Goal: Transaction & Acquisition: Purchase product/service

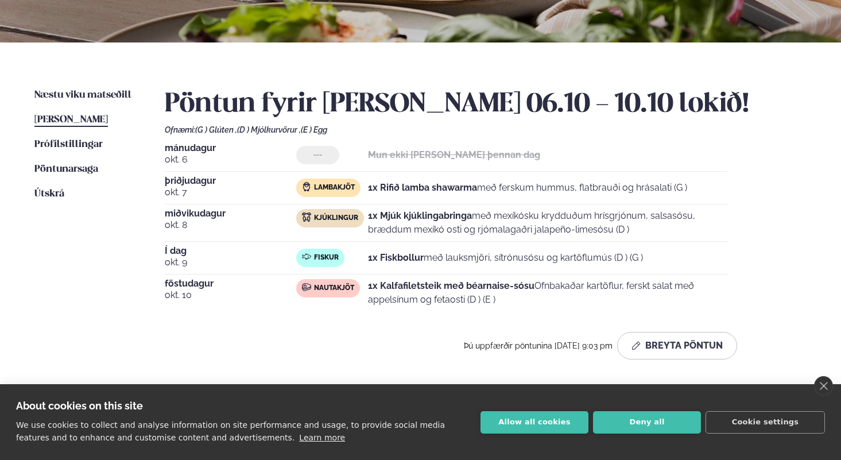
scroll to position [94, 0]
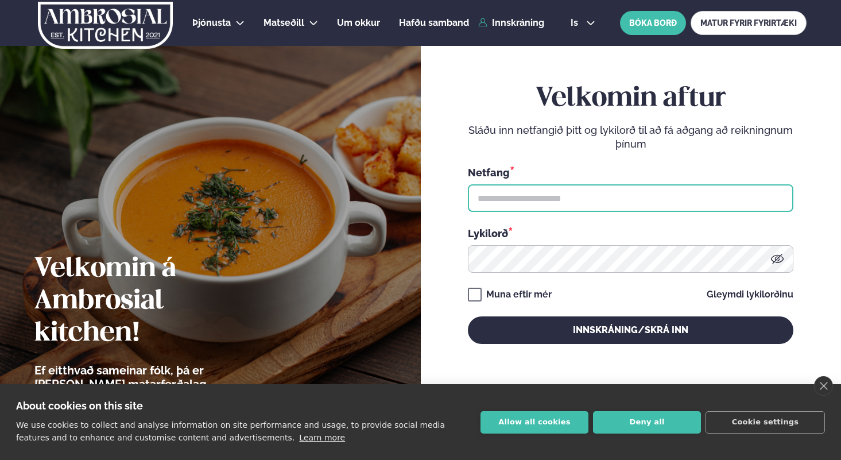
click at [595, 204] on input "text" at bounding box center [631, 198] width 326 height 28
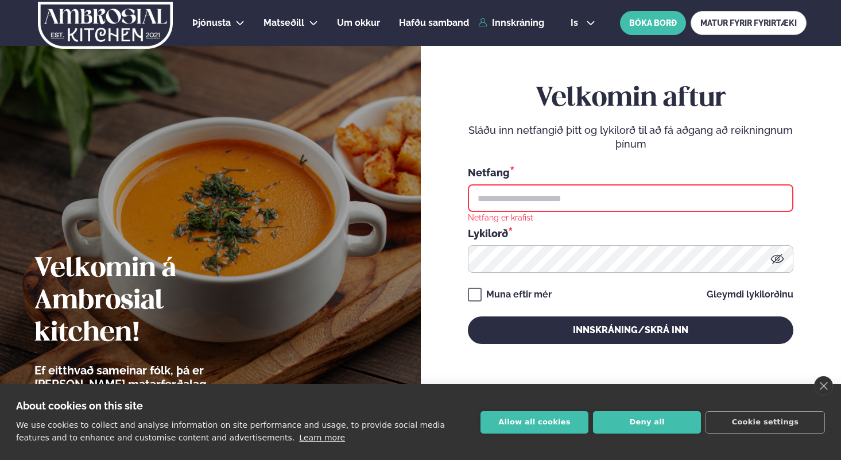
type input "**********"
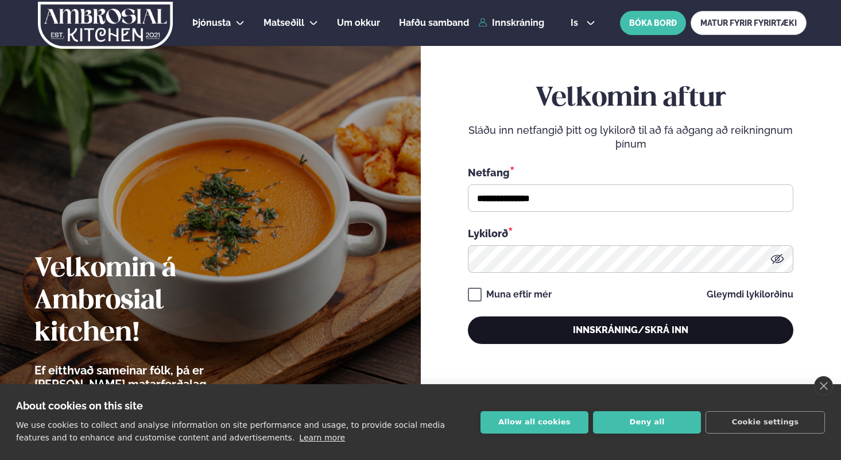
click at [590, 334] on button "Innskráning/Skrá inn" at bounding box center [631, 330] width 326 height 28
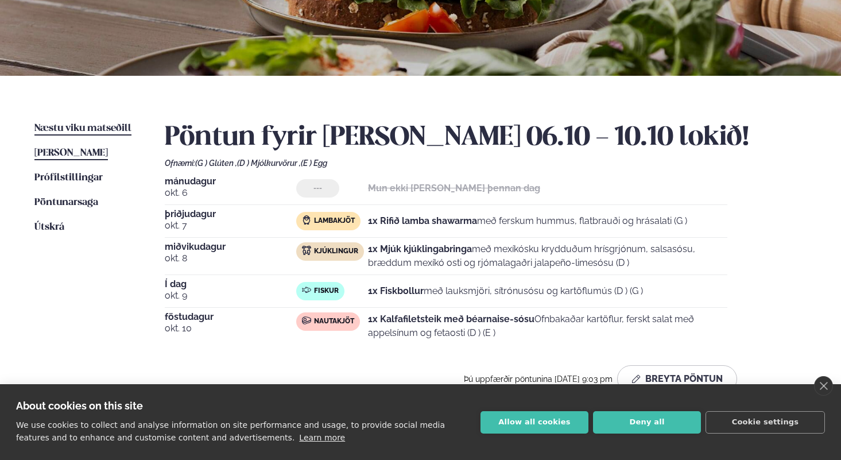
click at [120, 132] on span "Næstu viku matseðill" at bounding box center [82, 128] width 97 height 10
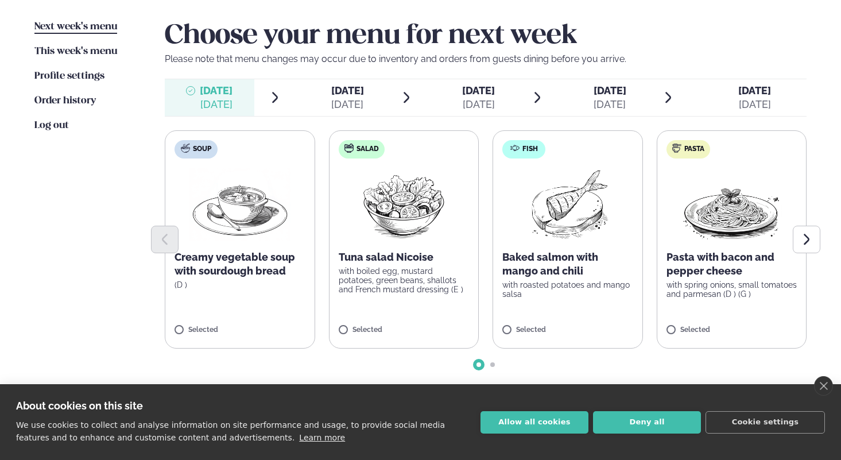
scroll to position [281, 0]
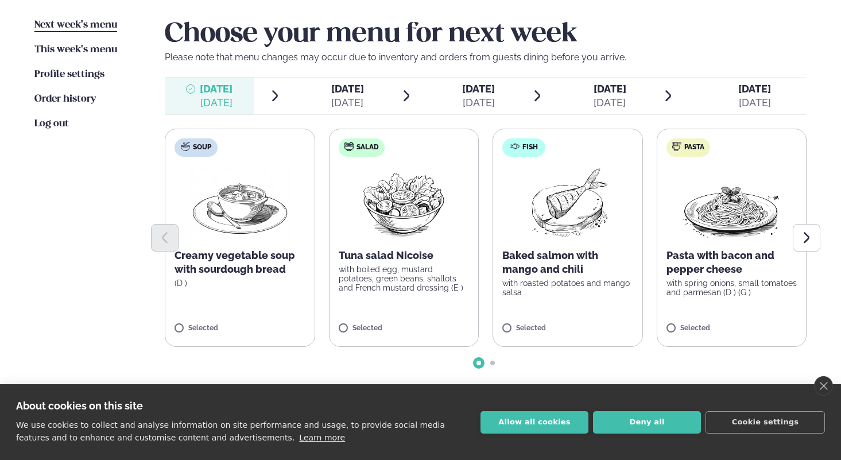
click at [531, 239] on div at bounding box center [486, 238] width 642 height 28
click at [801, 241] on icon "Next slide" at bounding box center [807, 238] width 14 height 14
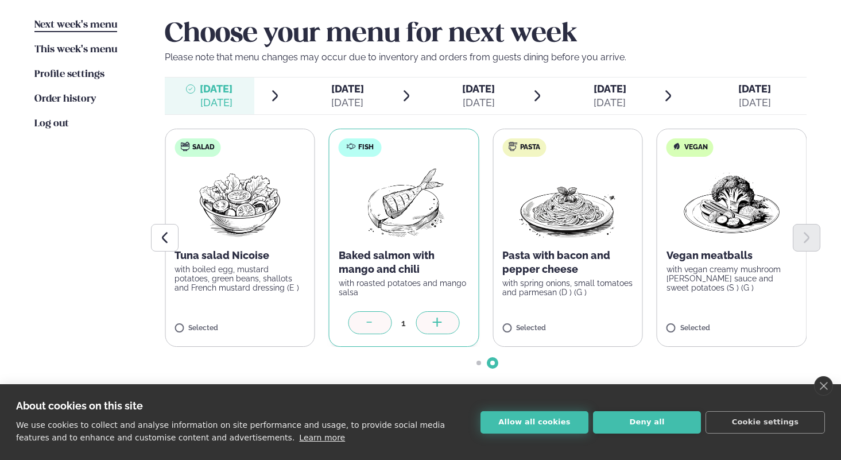
click at [555, 413] on button "Allow all cookies" at bounding box center [535, 422] width 108 height 22
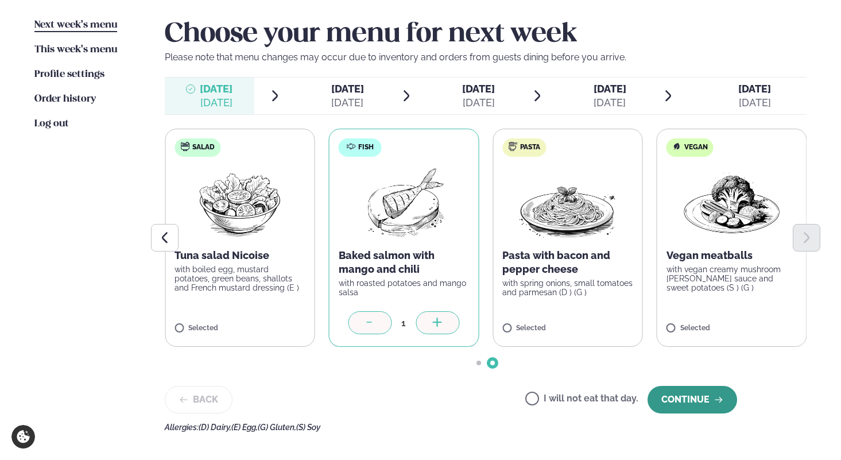
click at [679, 397] on font "Continue" at bounding box center [685, 399] width 48 height 11
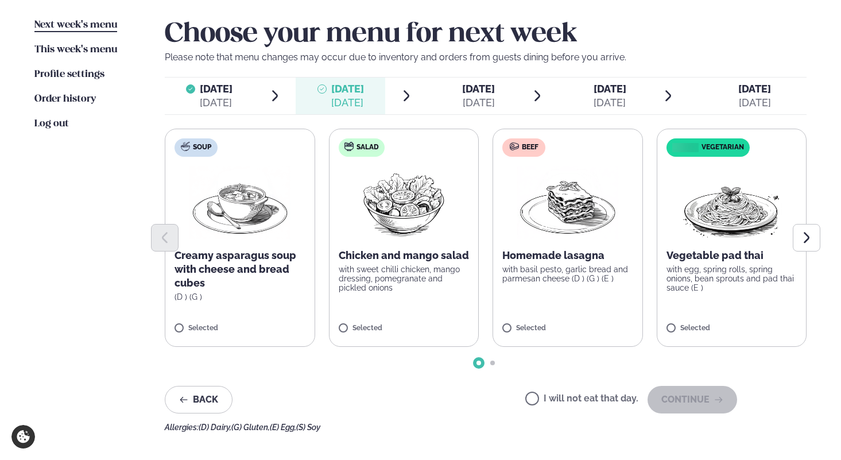
click at [587, 227] on div at bounding box center [486, 238] width 642 height 28
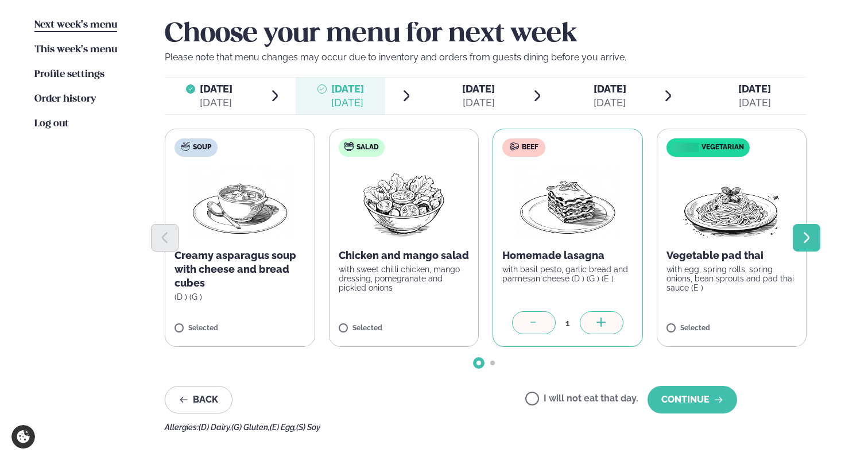
click at [803, 235] on icon "Next slide" at bounding box center [807, 238] width 14 height 14
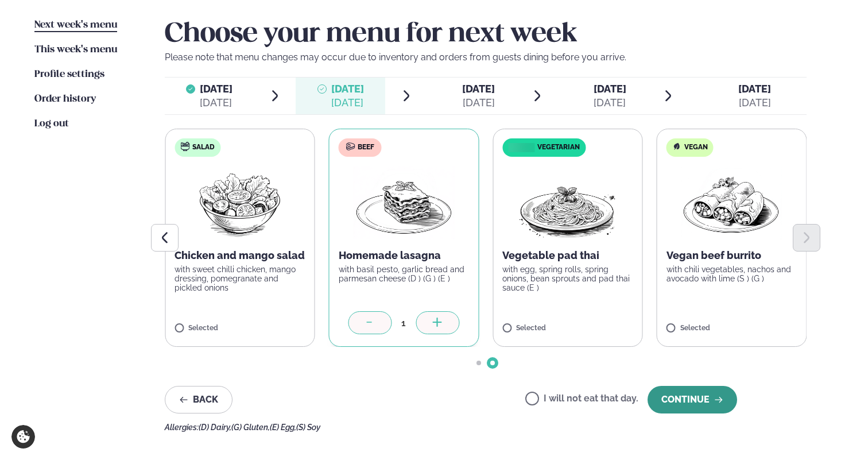
click at [678, 387] on button "Continue" at bounding box center [693, 400] width 90 height 28
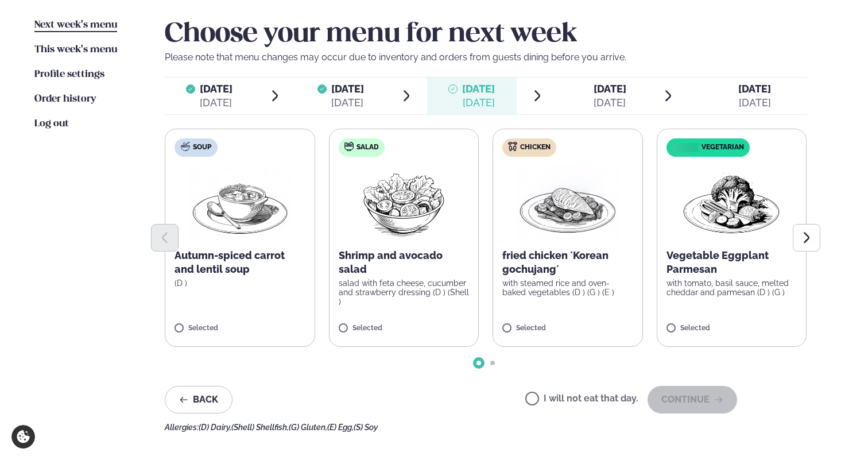
click at [422, 300] on label "Salad Shrimp and avocado salad salad with feta cheese, cucumber and strawberry …" at bounding box center [404, 238] width 150 height 218
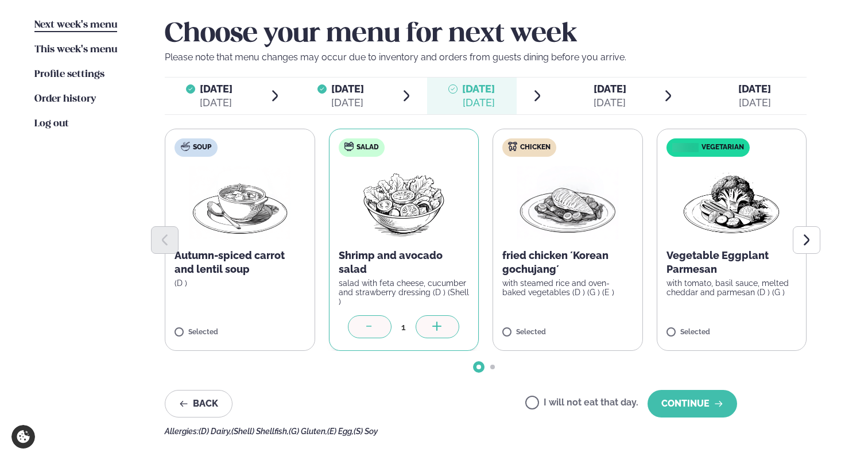
click at [377, 315] on div at bounding box center [370, 326] width 44 height 23
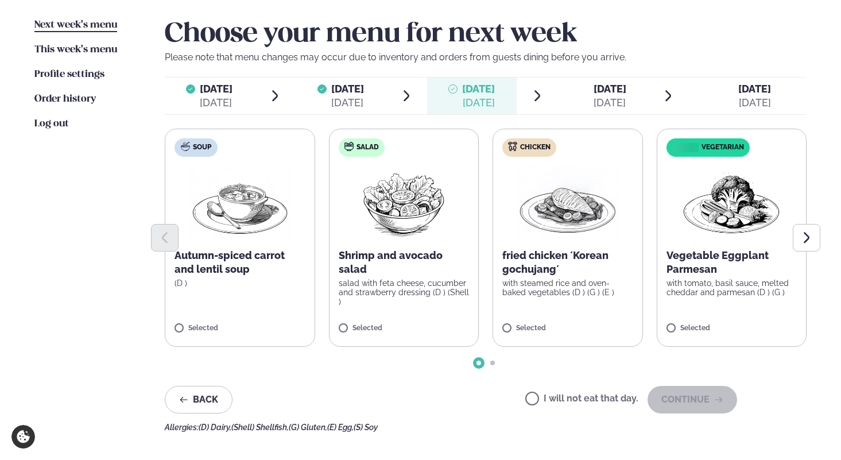
click at [564, 301] on label "Chicken fried chicken ´Korean gochujang´ with steamed rice and oven-baked veget…" at bounding box center [568, 238] width 150 height 218
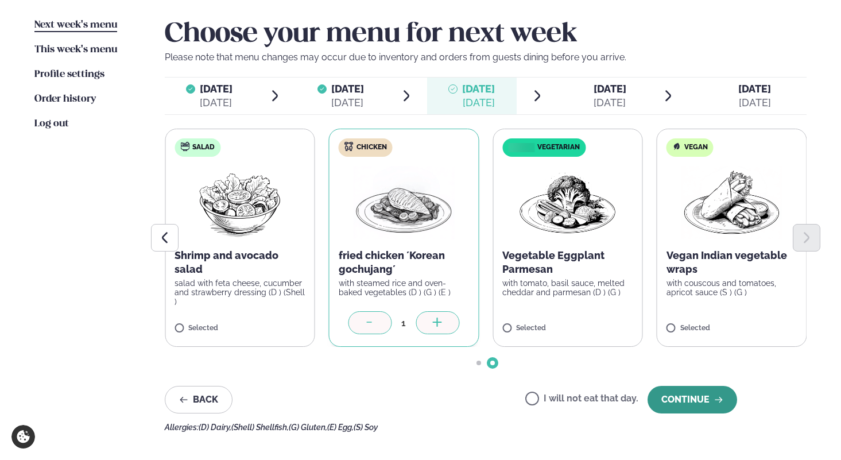
click at [692, 400] on font "Continue" at bounding box center [685, 399] width 48 height 11
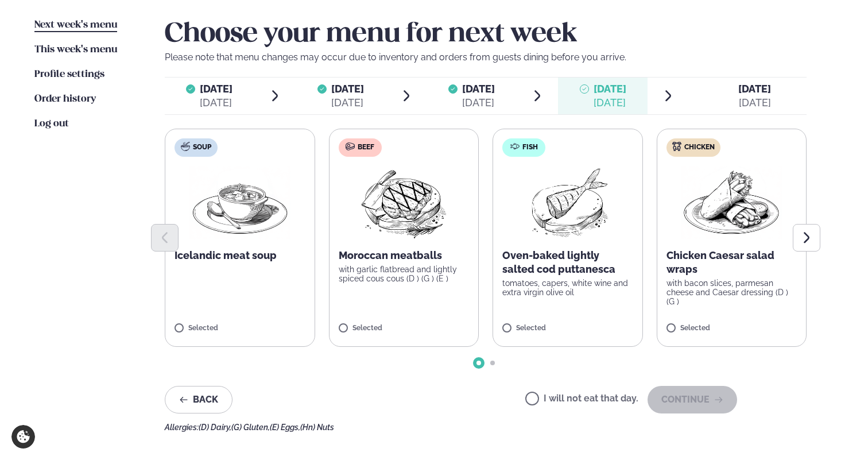
click at [204, 321] on label "Soup Icelandic meat soup Selected" at bounding box center [240, 238] width 150 height 218
click at [685, 392] on button "Continue" at bounding box center [693, 400] width 90 height 28
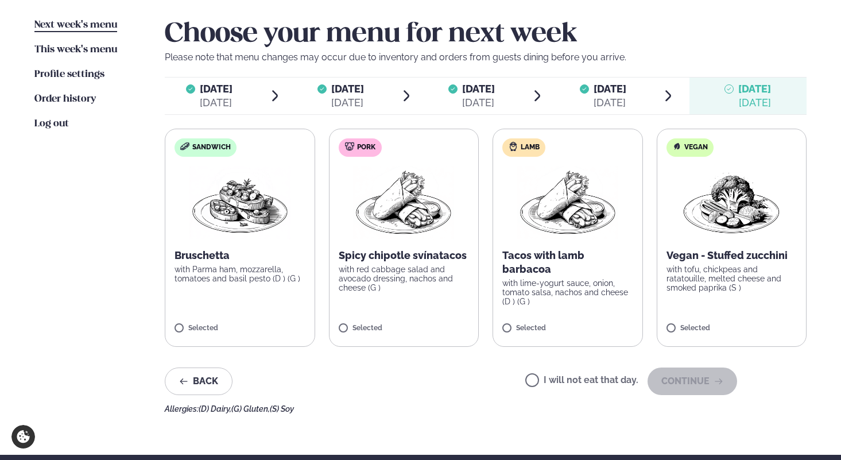
click at [189, 320] on label "Sandwich Bruschetta with Parma ham, mozzarella, tomatoes and basil pesto (D ) (…" at bounding box center [240, 238] width 150 height 218
click at [193, 320] on label "Sandwich Bruschetta with Parma ham, mozzarella, tomatoes and basil pesto (D ) (…" at bounding box center [239, 238] width 150 height 218
click at [722, 380] on icon "button" at bounding box center [718, 381] width 7 height 6
